Goal: Task Accomplishment & Management: Use online tool/utility

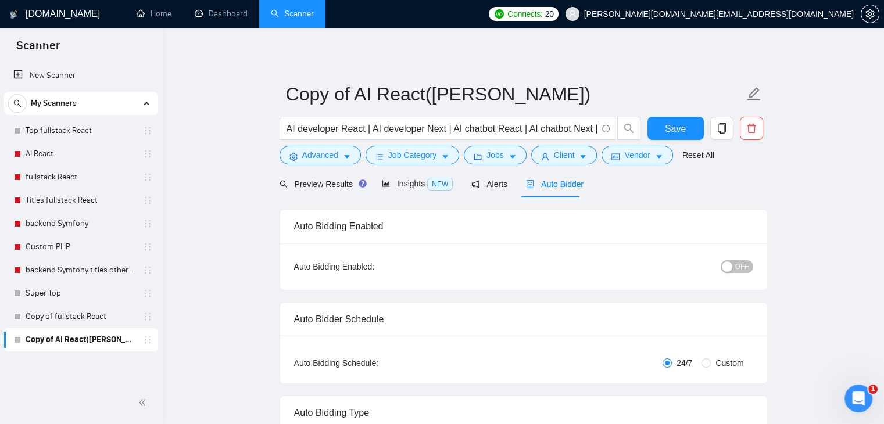
drag, startPoint x: 237, startPoint y: 222, endPoint x: 209, endPoint y: 219, distance: 28.0
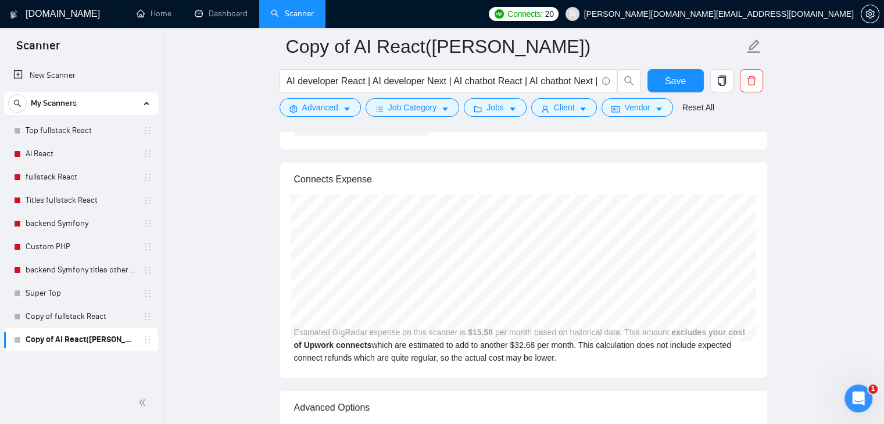
scroll to position [2441, 0]
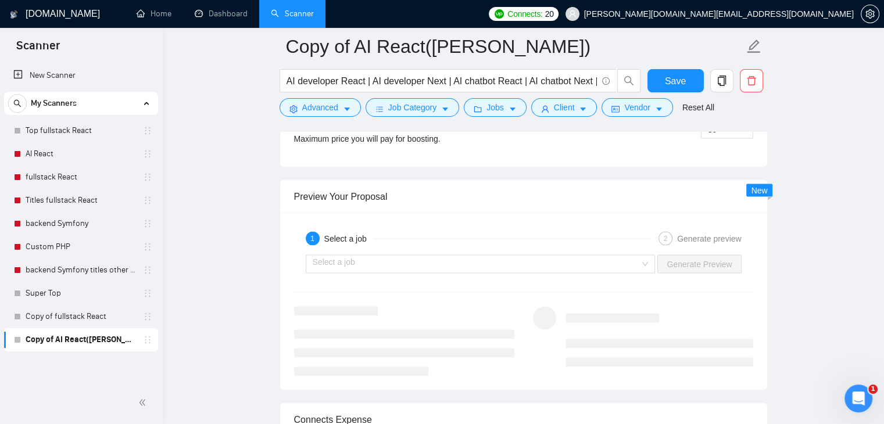
scroll to position [2160, 0]
click at [544, 259] on input "search" at bounding box center [477, 263] width 328 height 17
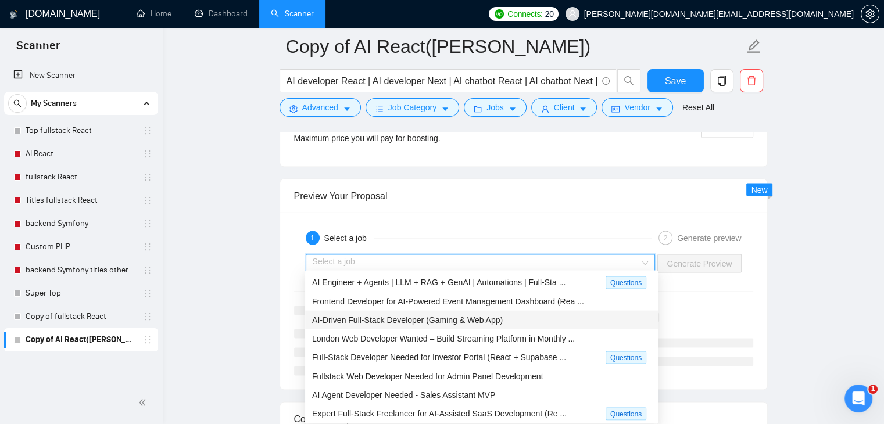
click at [426, 321] on span "AI-Driven Full-Stack Developer (Gaming & Web App)" at bounding box center [407, 319] width 191 height 9
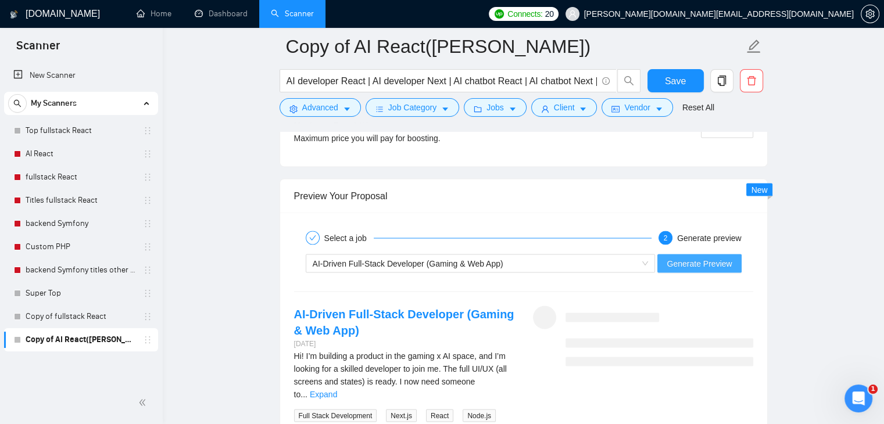
click at [702, 260] on span "Generate Preview" at bounding box center [699, 263] width 65 height 13
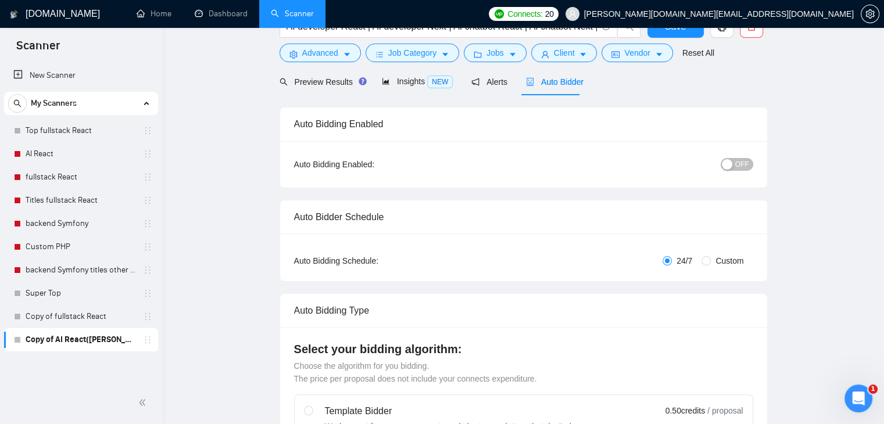
scroll to position [0, 0]
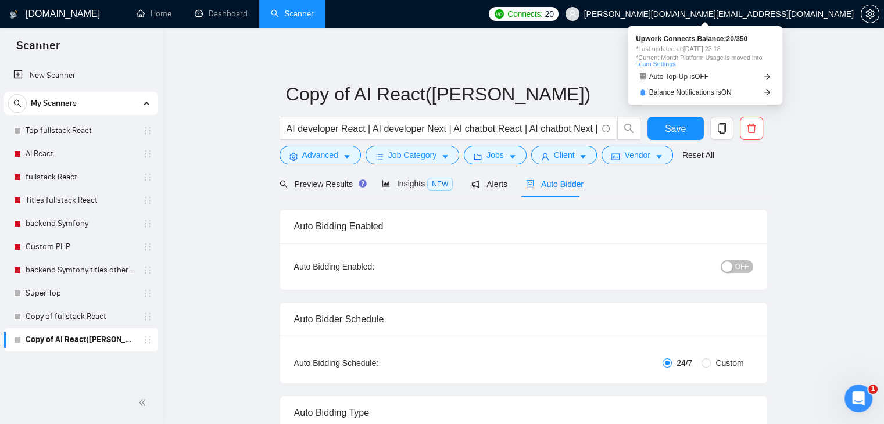
click at [542, 14] on span "Connects:" at bounding box center [524, 14] width 35 height 13
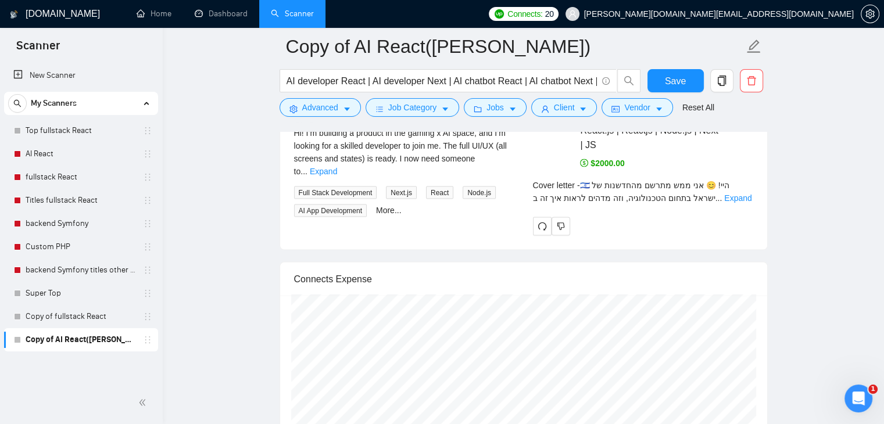
scroll to position [2383, 0]
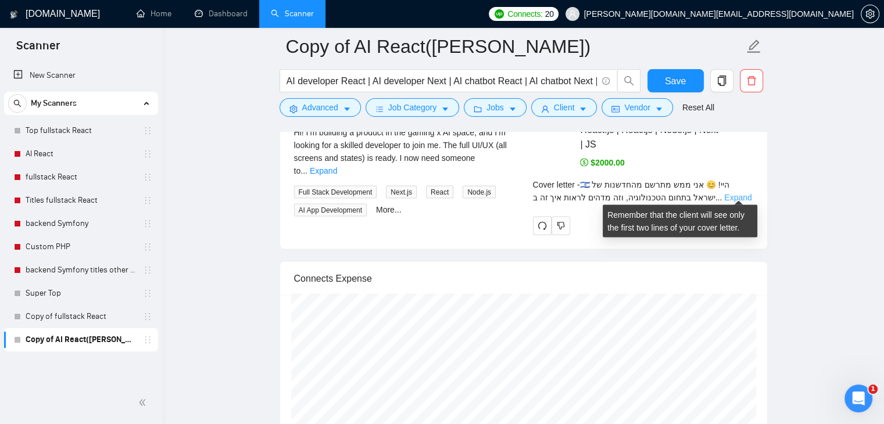
click at [746, 193] on link "Expand" at bounding box center [737, 197] width 27 height 9
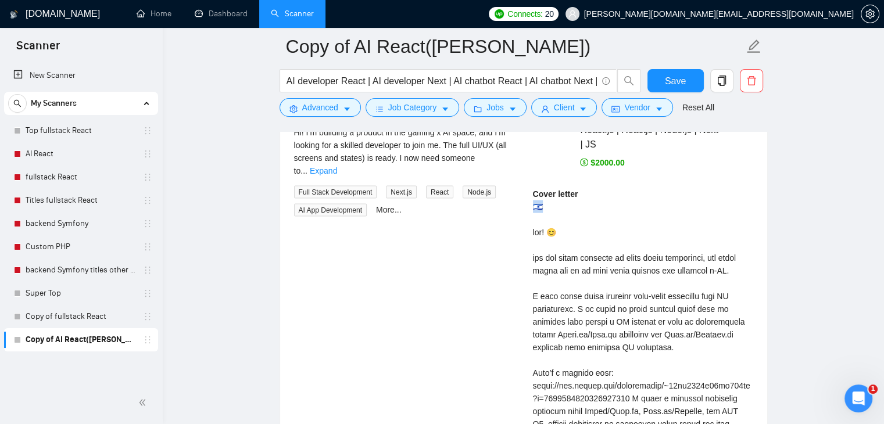
drag, startPoint x: 541, startPoint y: 205, endPoint x: 527, endPoint y: 203, distance: 14.1
click at [527, 203] on div "Kostiantyn P . ⚡️Boosted React | Full Stack developer React.js | Reactjs | Node…" at bounding box center [643, 400] width 239 height 635
drag, startPoint x: 560, startPoint y: 228, endPoint x: 531, endPoint y: 227, distance: 29.1
click at [531, 227] on div "Kostiantyn P . ⚡️Boosted React | Full Stack developer React.js | Reactjs | Node…" at bounding box center [643, 400] width 239 height 635
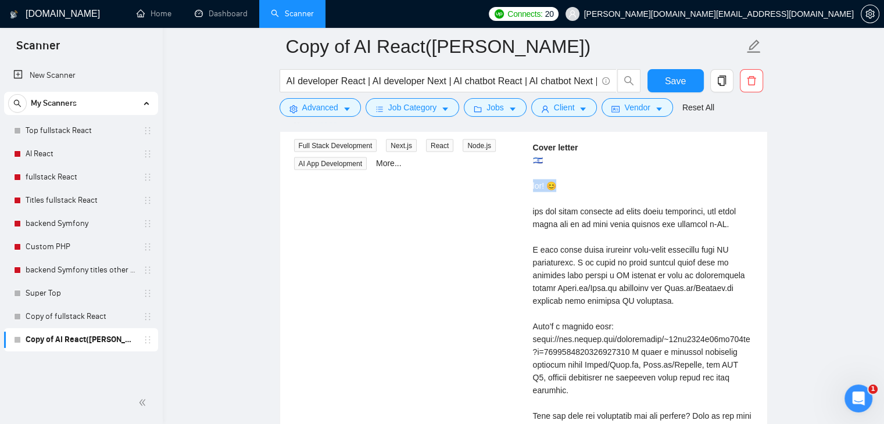
scroll to position [2441, 0]
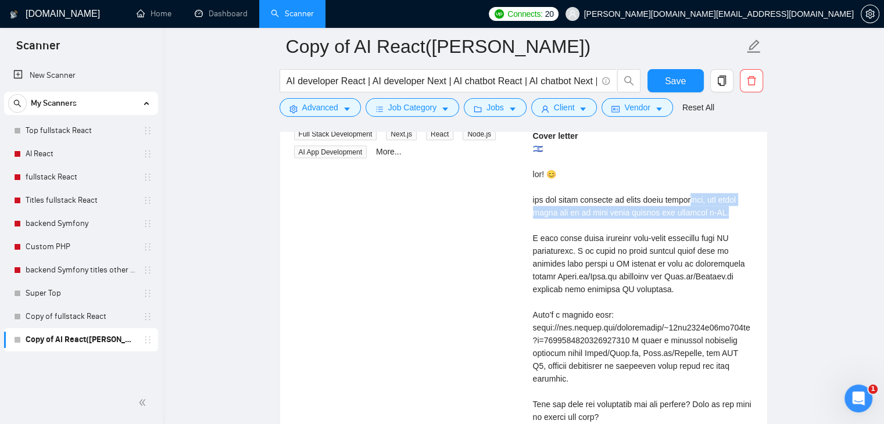
drag, startPoint x: 746, startPoint y: 209, endPoint x: 562, endPoint y: 195, distance: 184.8
click at [562, 195] on div "Cover letter" at bounding box center [643, 379] width 220 height 499
click at [563, 172] on div "Cover letter" at bounding box center [643, 379] width 220 height 499
drag, startPoint x: 531, startPoint y: 194, endPoint x: 722, endPoint y: 209, distance: 191.2
click at [753, 214] on div "Kostiantyn P . ⚡️Boosted React | Full Stack developer React.js | Reactjs | Node…" at bounding box center [643, 341] width 239 height 635
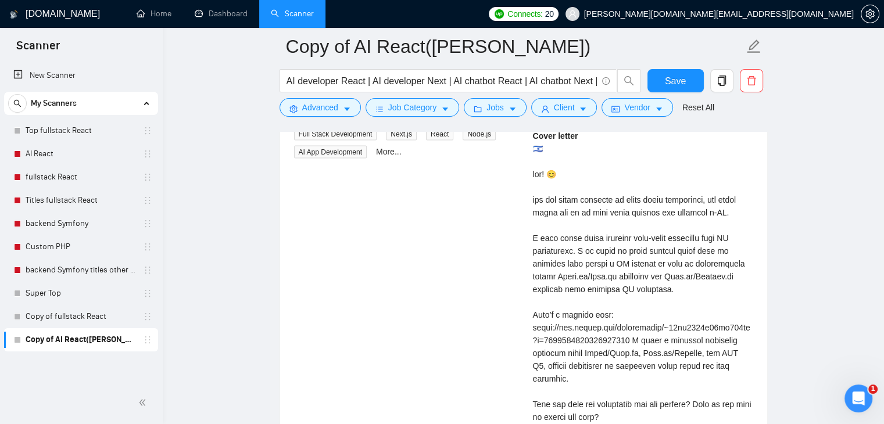
click at [563, 170] on div "Cover letter" at bounding box center [643, 379] width 220 height 499
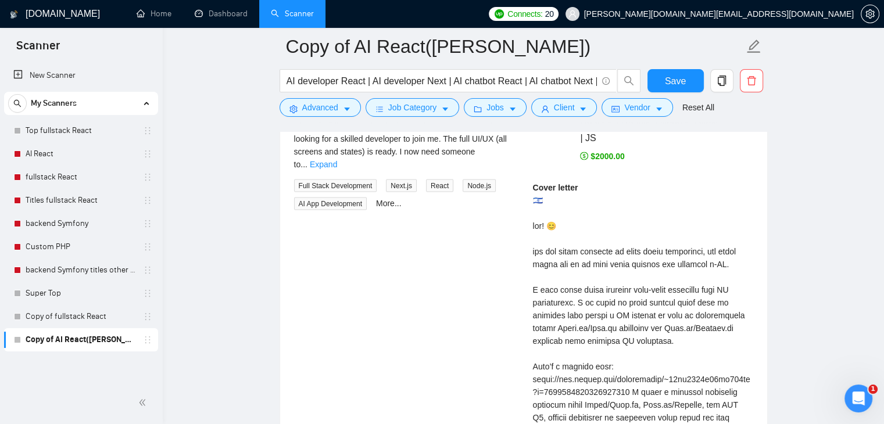
scroll to position [2383, 0]
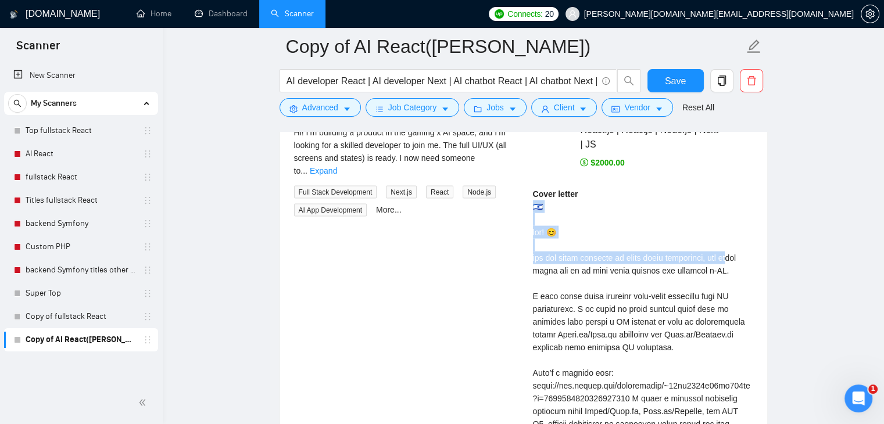
drag, startPoint x: 529, startPoint y: 205, endPoint x: 725, endPoint y: 264, distance: 204.6
click at [725, 264] on div "Kostiantyn P . ⚡️Boosted React | Full Stack developer React.js | Reactjs | Node…" at bounding box center [643, 400] width 239 height 635
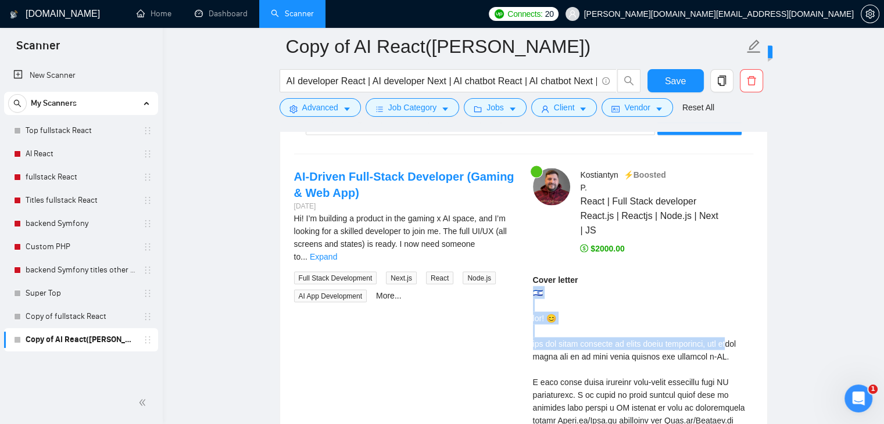
scroll to position [2267, 0]
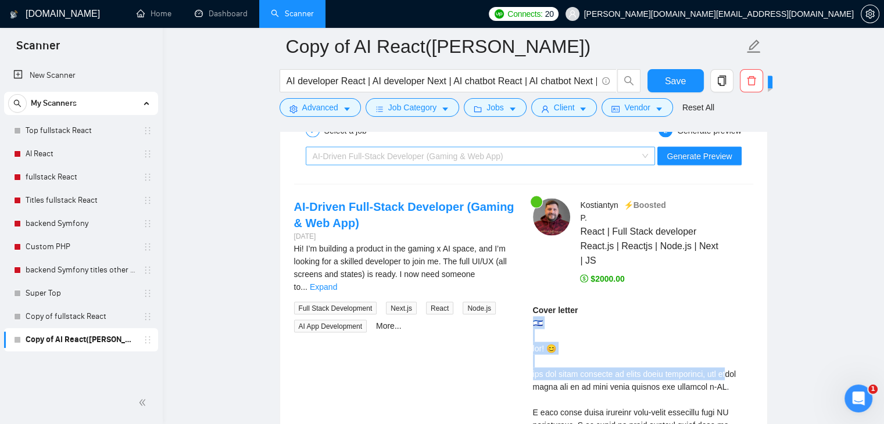
click at [452, 158] on div "AI-Driven Full-Stack Developer (Gaming & Web App)" at bounding box center [475, 156] width 325 height 17
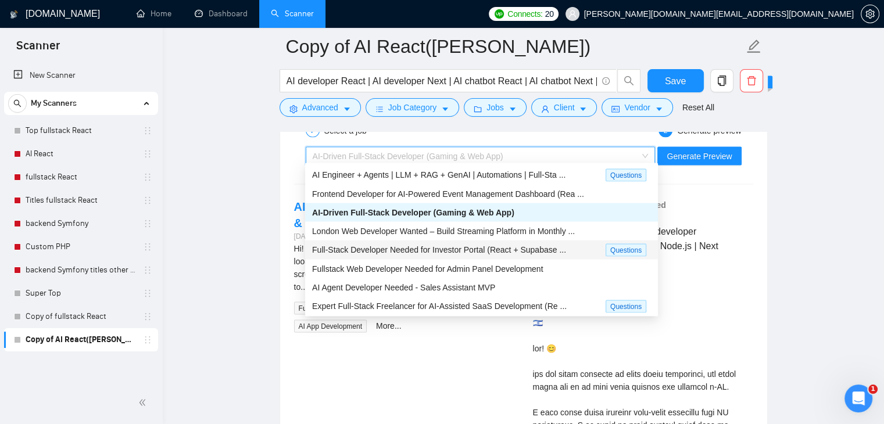
click at [456, 249] on span "Full-Stack Developer Needed for Investor Portal (React + Supabase ..." at bounding box center [439, 249] width 254 height 9
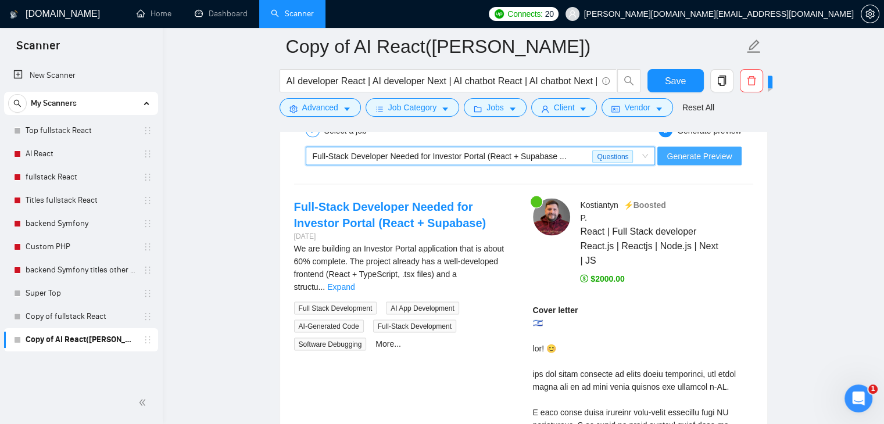
click at [709, 150] on span "Generate Preview" at bounding box center [699, 156] width 65 height 13
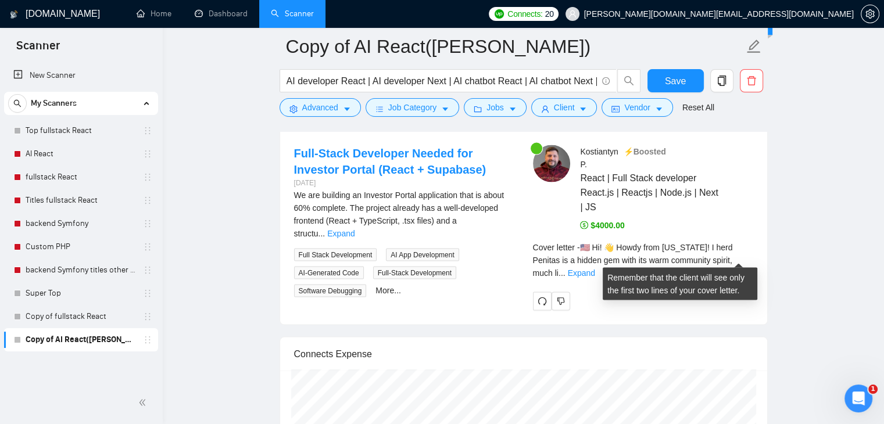
scroll to position [2325, 0]
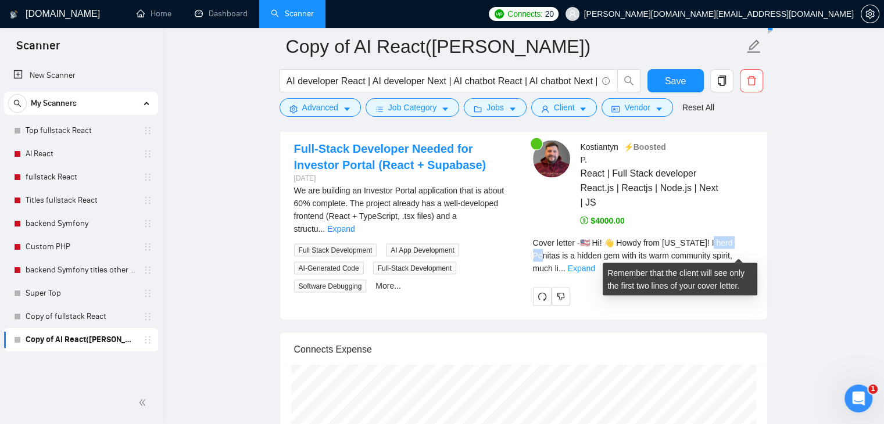
drag, startPoint x: 710, startPoint y: 238, endPoint x: 736, endPoint y: 244, distance: 27.2
click at [736, 244] on div "Cover letter - 🇺🇸 Hi! 👋 Howdy from [US_STATE]! I herd Penitas is a hidden gem w…" at bounding box center [643, 256] width 220 height 38
click at [652, 239] on span "Cover letter - 🇺🇸 Hi! 👋 Howdy from [US_STATE]! I herd Penitas is a hidden gem w…" at bounding box center [633, 255] width 200 height 35
drag, startPoint x: 582, startPoint y: 239, endPoint x: 590, endPoint y: 242, distance: 8.6
click at [590, 242] on span "Cover letter - 🇺🇸 Hi! 👋 Howdy from [US_STATE]! I herd Penitas is a hidden gem w…" at bounding box center [633, 255] width 200 height 35
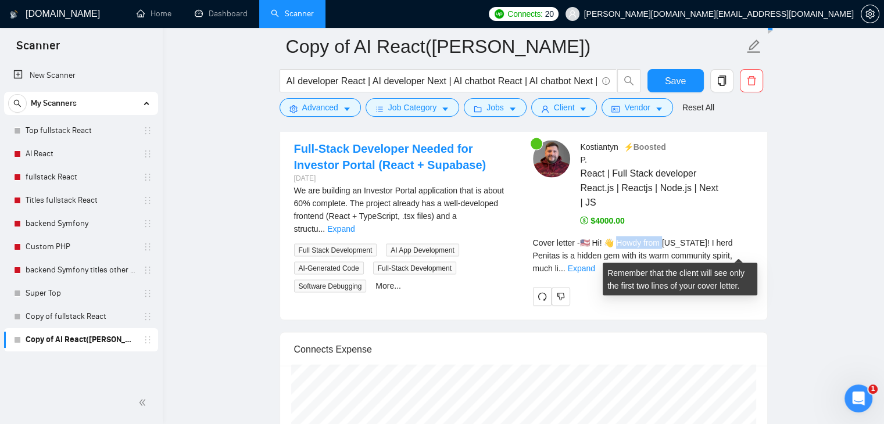
drag, startPoint x: 617, startPoint y: 240, endPoint x: 667, endPoint y: 242, distance: 50.6
click at [665, 245] on div "Cover letter - 🇺🇸 Hi! 👋 Howdy from [US_STATE]! I herd Penitas is a hidden gem w…" at bounding box center [643, 256] width 220 height 38
click at [672, 240] on span "Cover letter - 🇺🇸 Hi! 👋 Howdy from [US_STATE]! I herd Penitas is a hidden gem w…" at bounding box center [633, 255] width 200 height 35
drag, startPoint x: 664, startPoint y: 238, endPoint x: 684, endPoint y: 240, distance: 19.8
click at [684, 240] on span "Cover letter - 🇺🇸 Hi! 👋 Howdy from [US_STATE]! I herd Penitas is a hidden gem w…" at bounding box center [633, 255] width 200 height 35
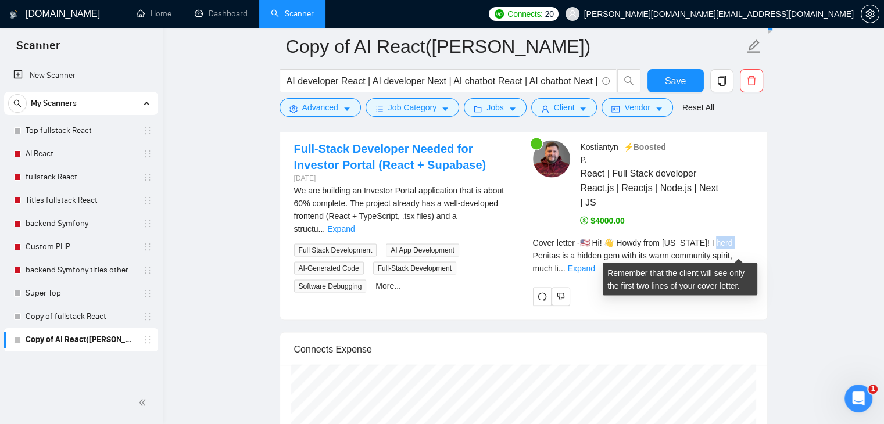
drag, startPoint x: 711, startPoint y: 239, endPoint x: 729, endPoint y: 242, distance: 18.3
click at [729, 242] on span "Cover letter - 🇺🇸 Hi! 👋 Howdy from [US_STATE]! I herd Penitas is a hidden gem w…" at bounding box center [633, 255] width 200 height 35
click at [625, 252] on span "Cover letter - 🇺🇸 Hi! 👋 Howdy from [US_STATE]! I herd Penitas is a hidden gem w…" at bounding box center [633, 255] width 200 height 35
click at [595, 264] on link "Expand" at bounding box center [581, 268] width 27 height 9
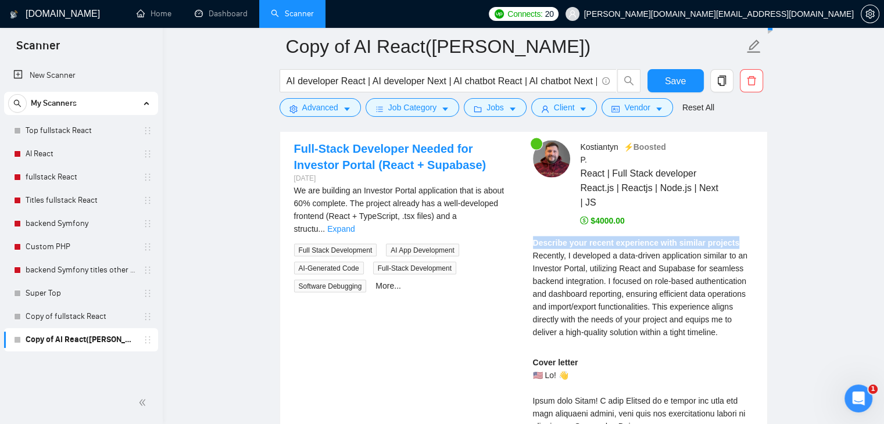
drag, startPoint x: 540, startPoint y: 239, endPoint x: 727, endPoint y: 242, distance: 187.2
click at [588, 287] on span "Recently, I developed a data-driven application similar to an Investor Portal, …" at bounding box center [640, 294] width 214 height 86
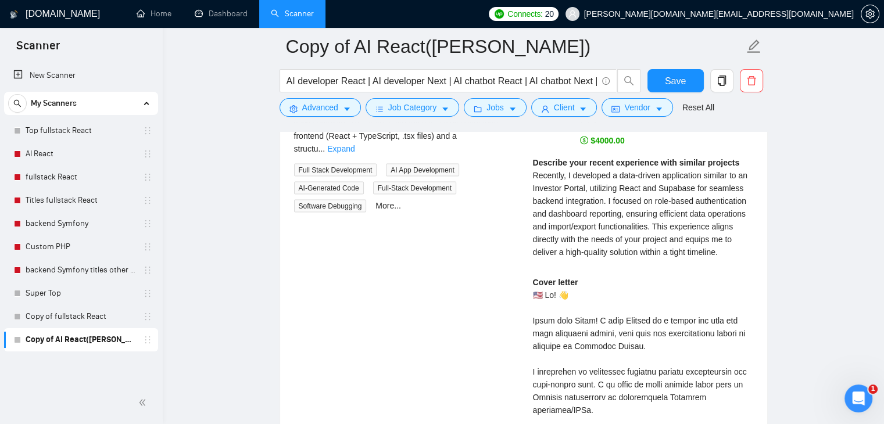
scroll to position [2499, 0]
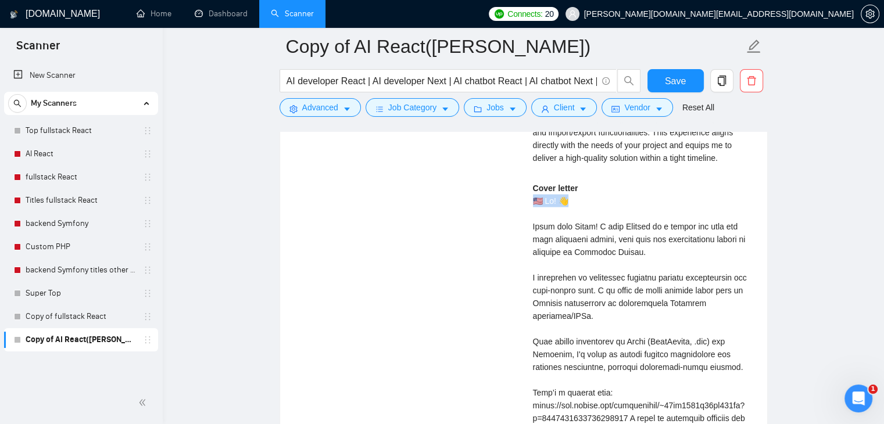
drag, startPoint x: 531, startPoint y: 196, endPoint x: 569, endPoint y: 200, distance: 38.6
click at [569, 200] on div "Kostiantyn P . ⚡️Boosted React | Full Stack developer React.js | Reactjs | Node…" at bounding box center [643, 345] width 239 height 758
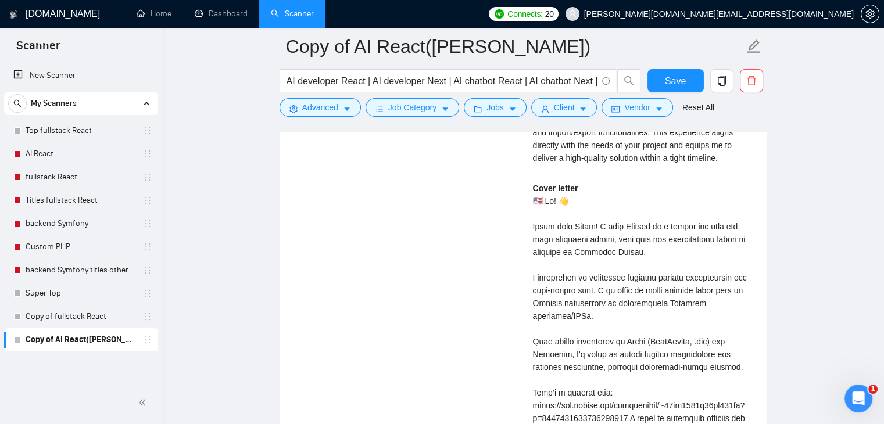
drag, startPoint x: 532, startPoint y: 226, endPoint x: 581, endPoint y: 218, distance: 48.9
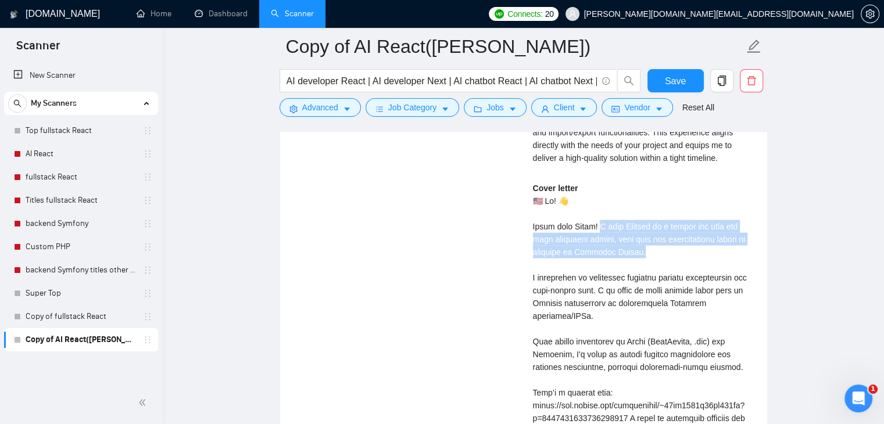
drag, startPoint x: 602, startPoint y: 221, endPoint x: 721, endPoint y: 242, distance: 120.5
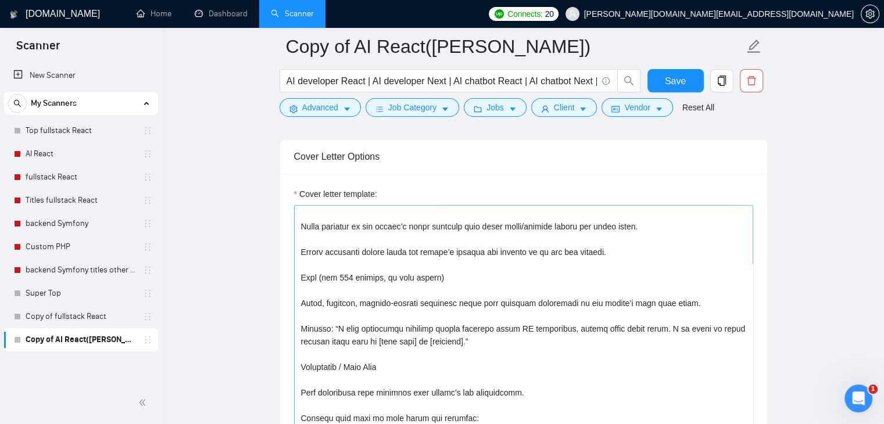
scroll to position [116, 0]
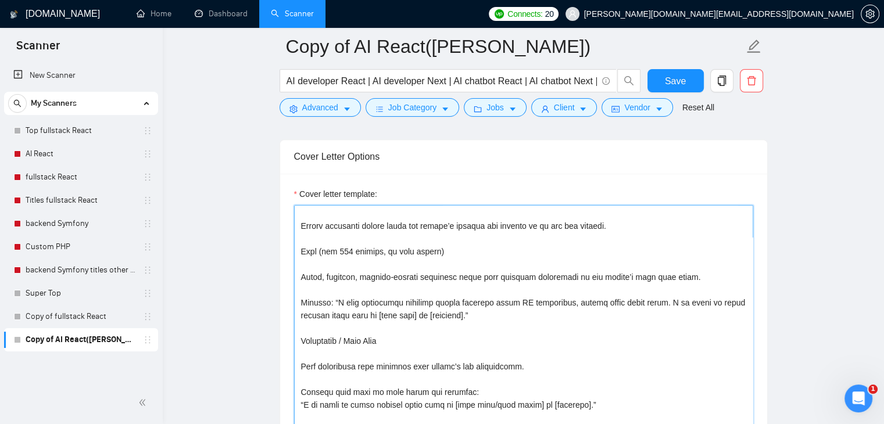
click at [481, 309] on textarea "Cover letter template:" at bounding box center [523, 336] width 459 height 262
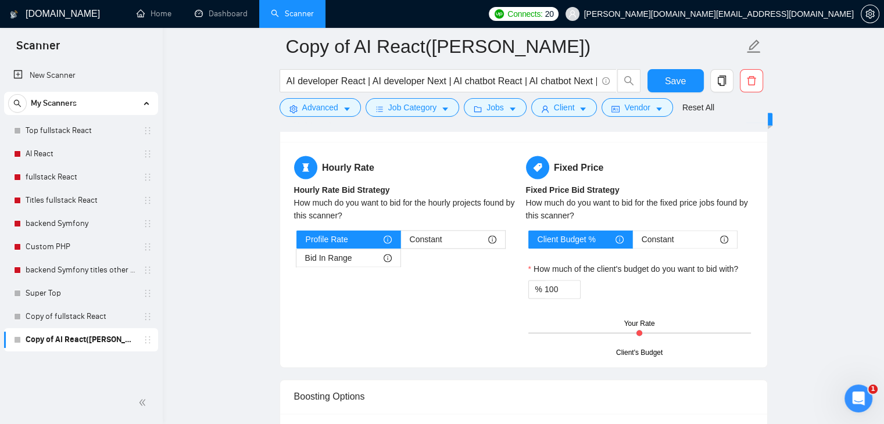
scroll to position [1802, 0]
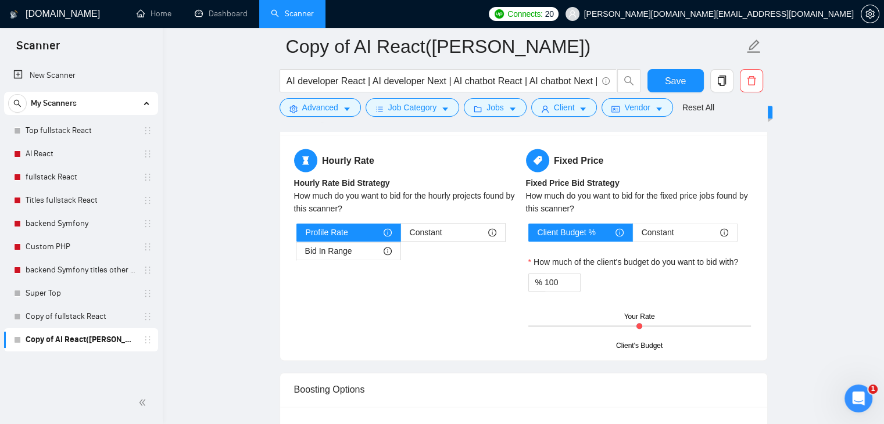
click at [232, 162] on main "Copy of AI React([PERSON_NAME]) AI developer React | AI developer Next | AI cha…" at bounding box center [523, 165] width 684 height 3841
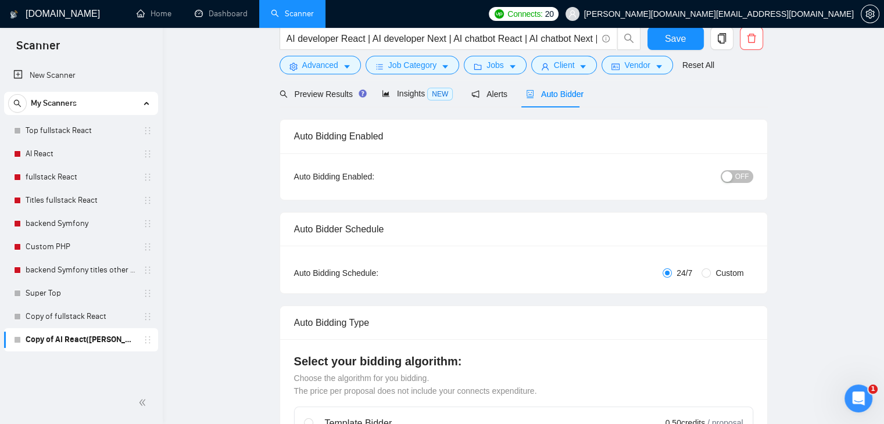
scroll to position [0, 0]
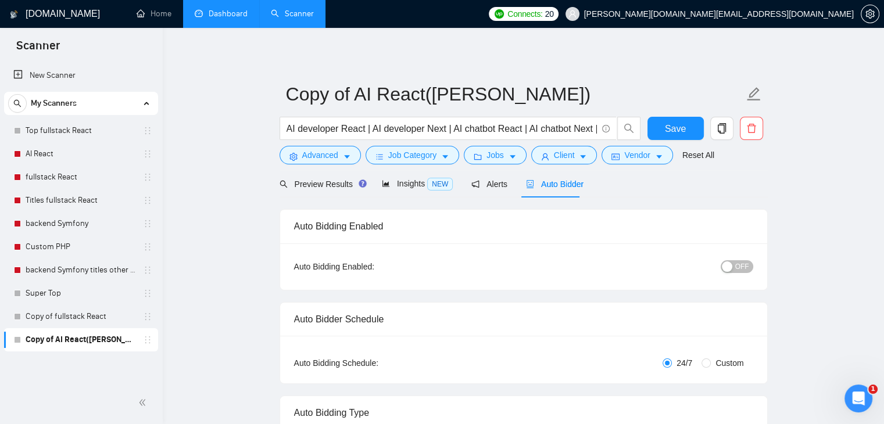
click at [216, 19] on link "Dashboard" at bounding box center [221, 14] width 53 height 10
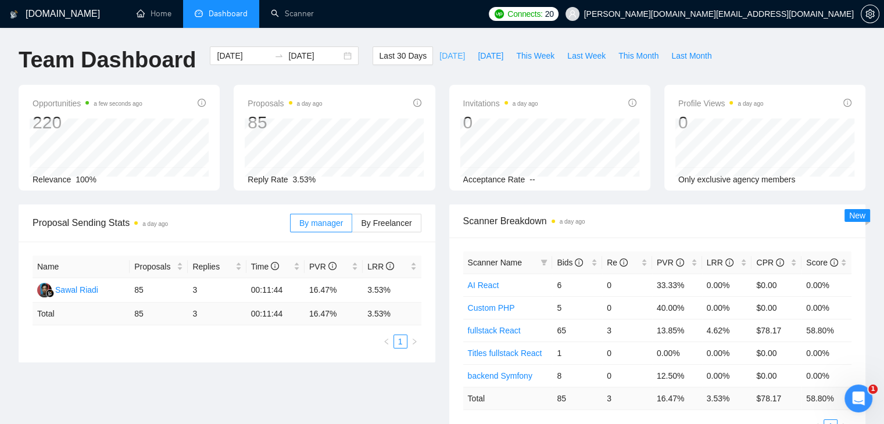
click at [439, 52] on span "[DATE]" at bounding box center [452, 55] width 26 height 13
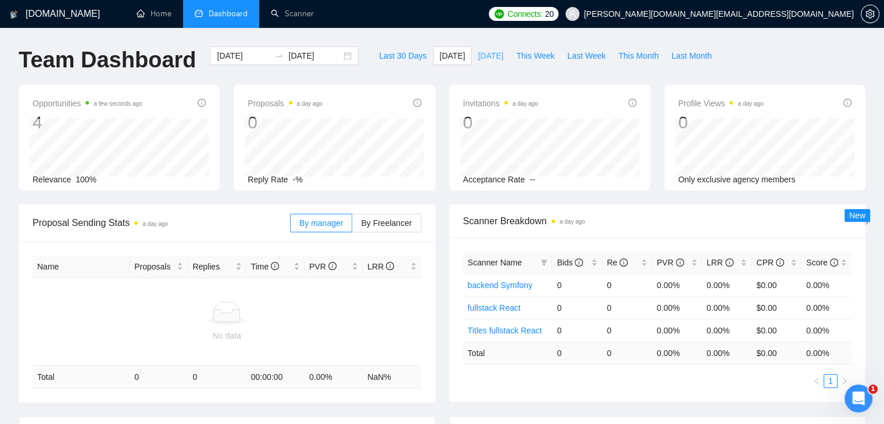
click at [481, 53] on span "[DATE]" at bounding box center [491, 55] width 26 height 13
type input "[DATE]"
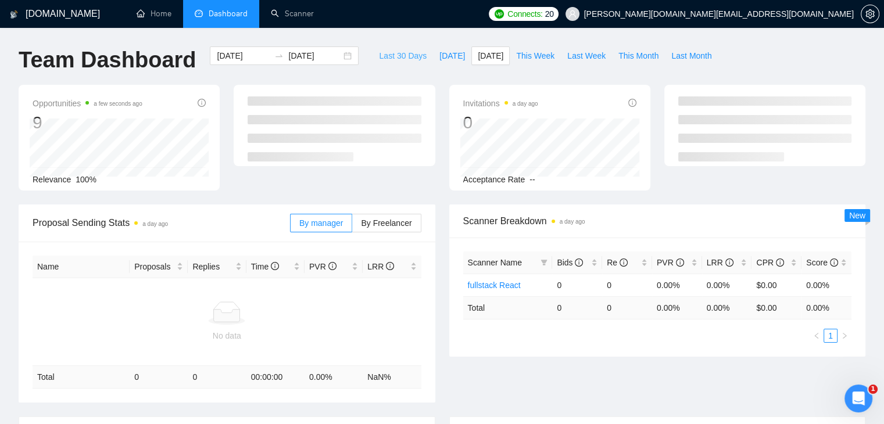
click at [404, 53] on span "Last 30 Days" at bounding box center [403, 55] width 48 height 13
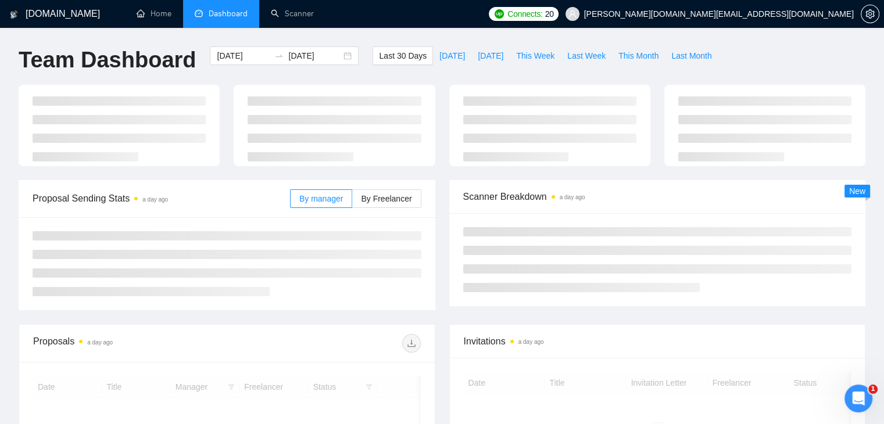
type input "[DATE]"
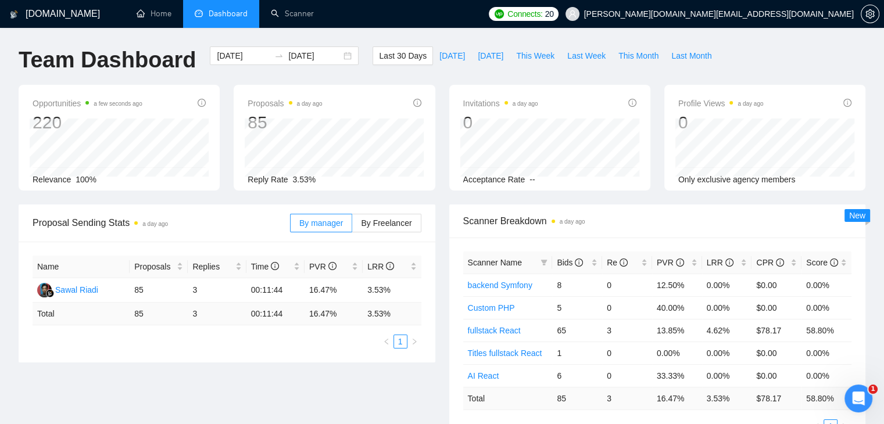
click at [442, 224] on div "Scanner Breakdown a day ago Scanner Name Bids Re PVR LRR CPR Score backend Symf…" at bounding box center [657, 326] width 431 height 243
click at [439, 58] on span "[DATE]" at bounding box center [452, 55] width 26 height 13
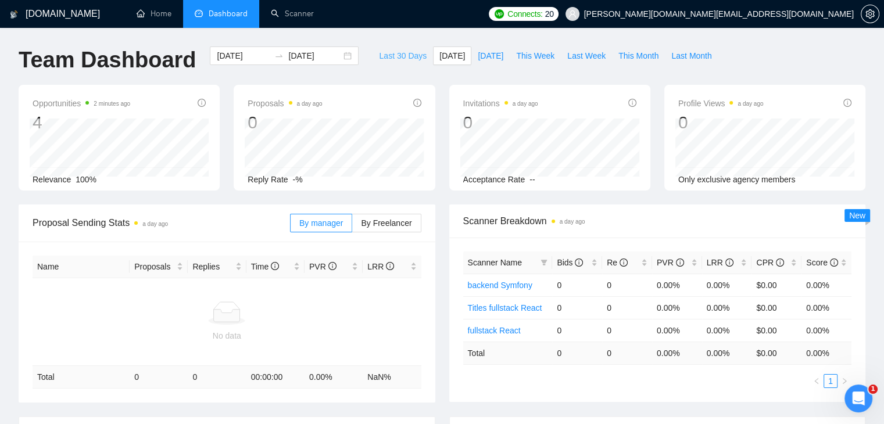
click at [398, 51] on span "Last 30 Days" at bounding box center [403, 55] width 48 height 13
type input "[DATE]"
